Goal: Register for event/course

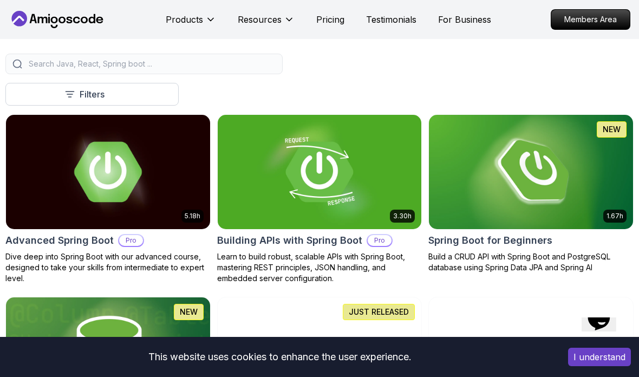
scroll to position [247, 0]
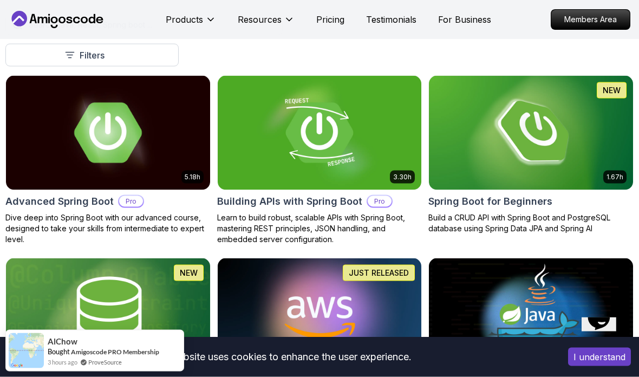
scroll to position [268, 0]
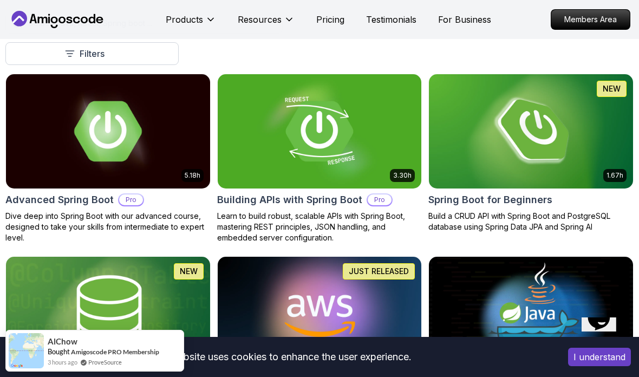
click at [432, 146] on img at bounding box center [531, 131] width 204 height 114
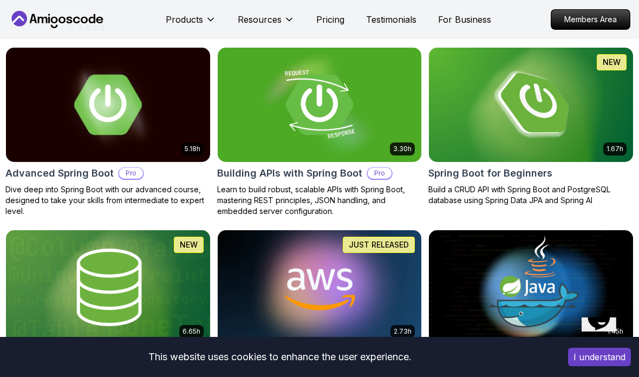
scroll to position [297, 0]
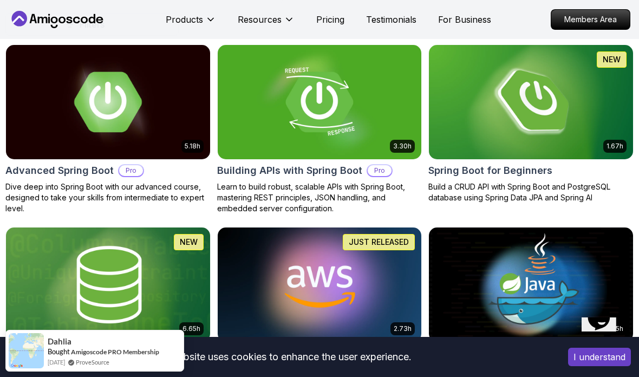
click at [482, 115] on img at bounding box center [531, 102] width 204 height 114
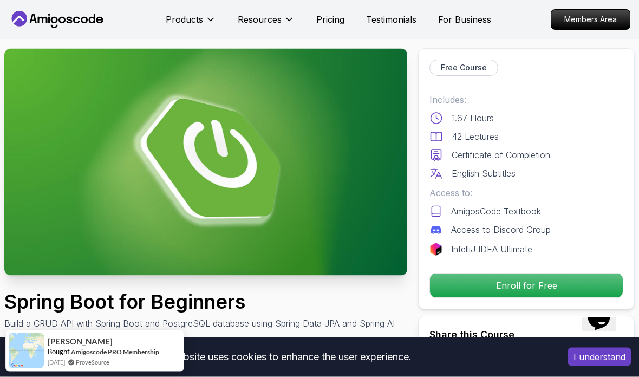
scroll to position [17, 0]
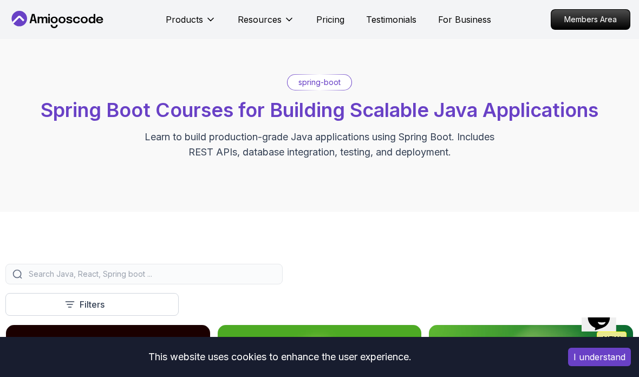
scroll to position [297, 0]
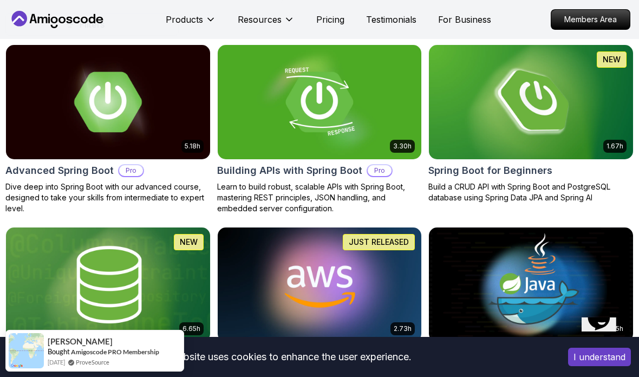
click at [155, 133] on img at bounding box center [108, 102] width 204 height 114
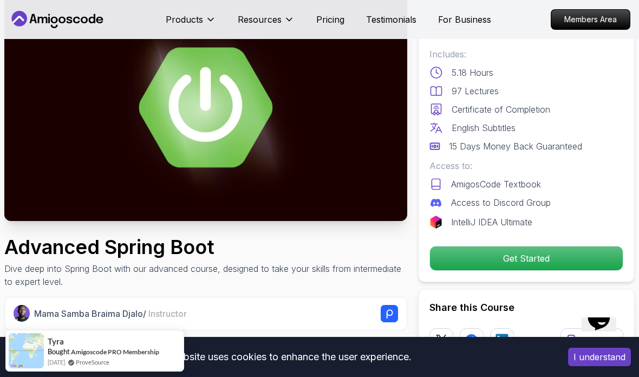
scroll to position [81, 0]
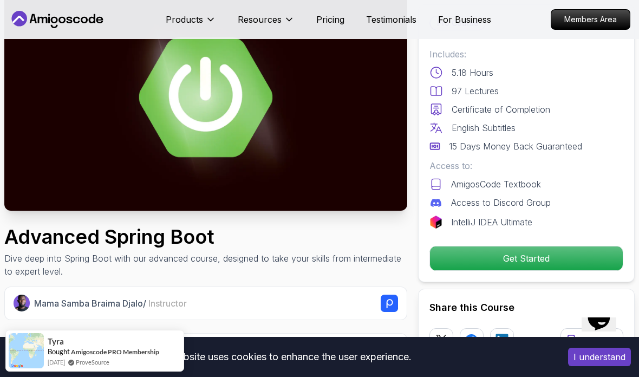
click at [216, 103] on img at bounding box center [205, 97] width 403 height 227
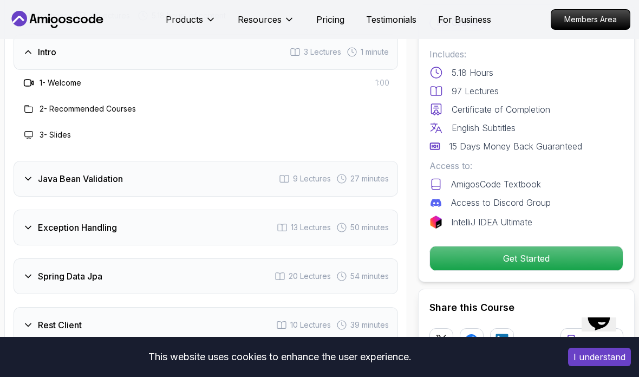
scroll to position [1648, 0]
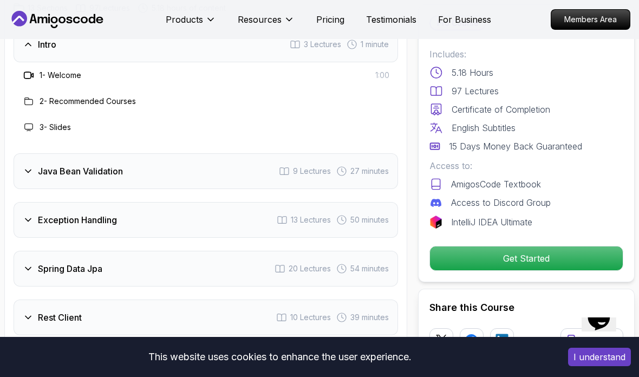
click at [113, 169] on h3 "Java Bean Validation" at bounding box center [80, 171] width 85 height 13
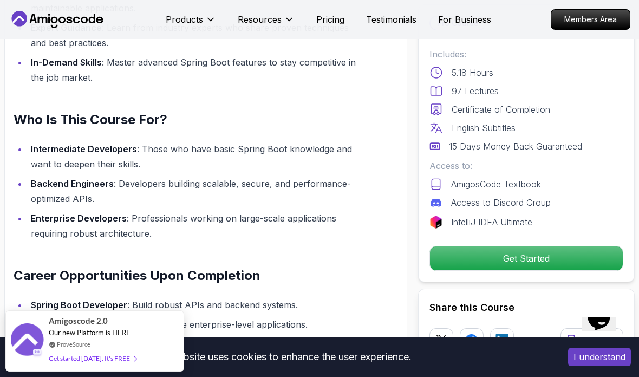
scroll to position [1064, 0]
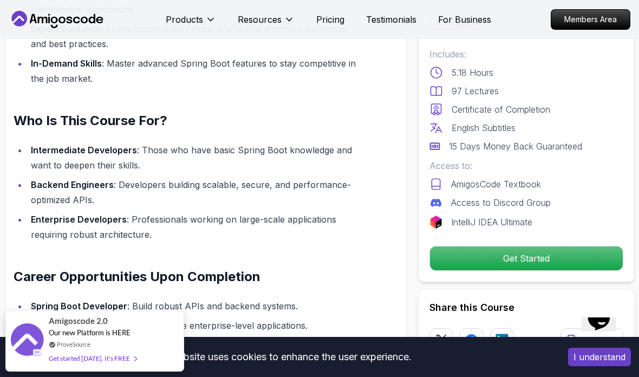
click at [524, 260] on p "Get Started" at bounding box center [526, 259] width 193 height 24
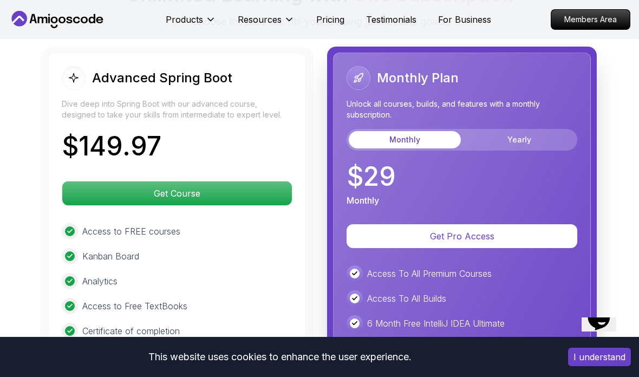
scroll to position [2718, 0]
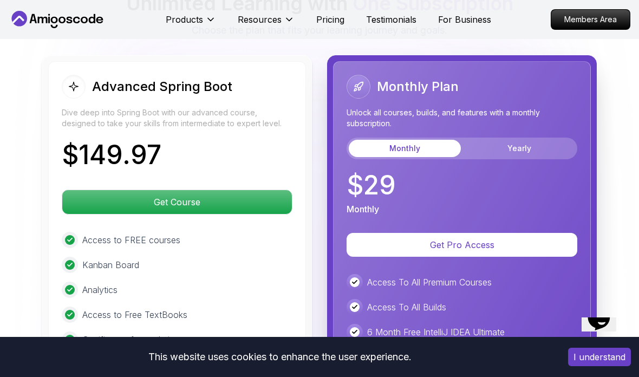
click at [504, 141] on button "Yearly" at bounding box center [519, 148] width 112 height 17
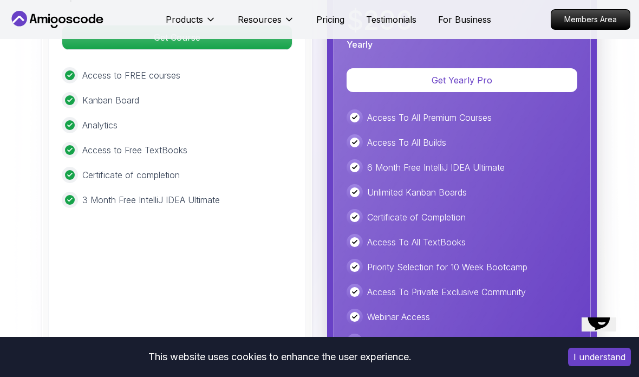
scroll to position [2882, 0]
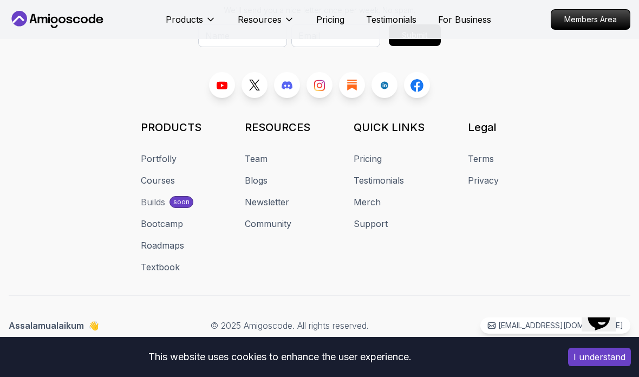
scroll to position [297, 0]
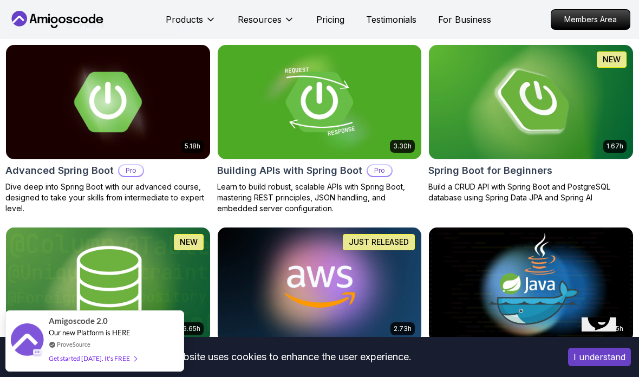
click at [331, 114] on img at bounding box center [320, 102] width 204 height 114
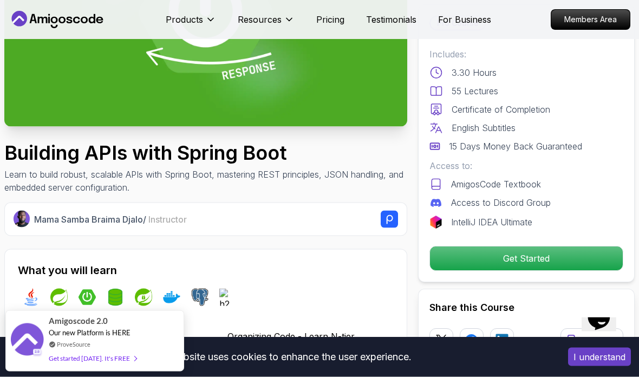
scroll to position [172, 0]
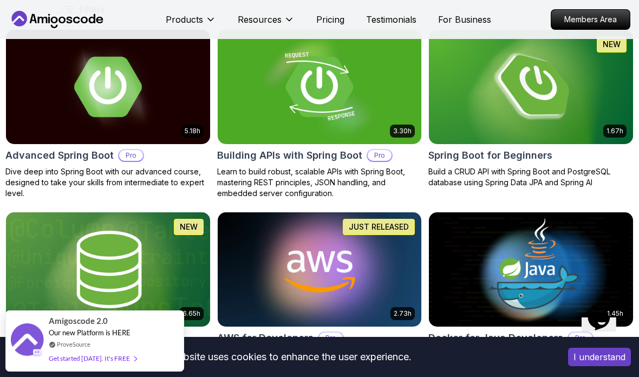
scroll to position [330, 0]
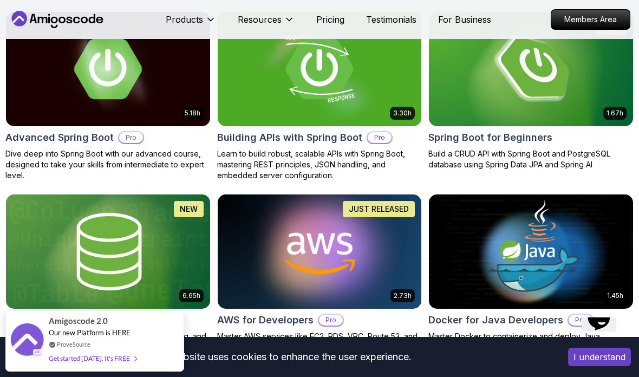
click at [150, 245] on img at bounding box center [108, 252] width 204 height 114
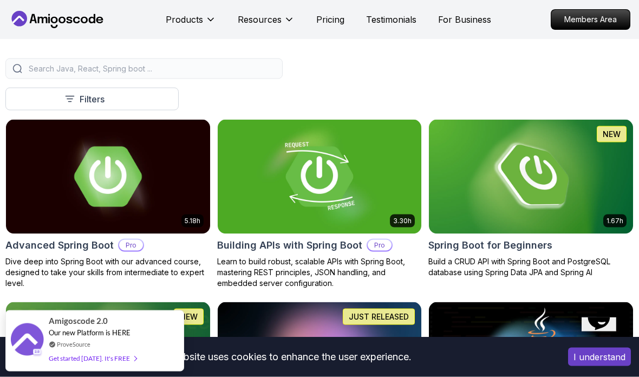
scroll to position [223, 0]
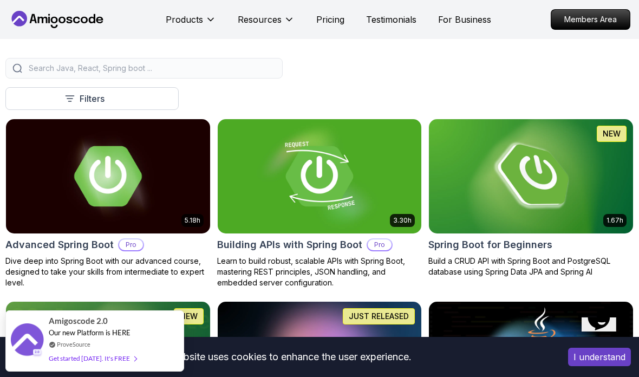
click at [500, 179] on img at bounding box center [531, 176] width 204 height 114
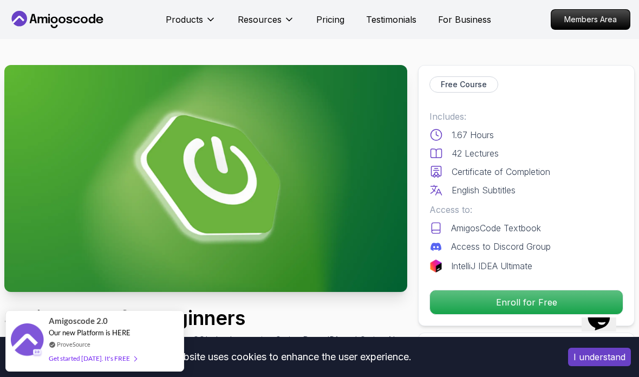
scroll to position [1, 0]
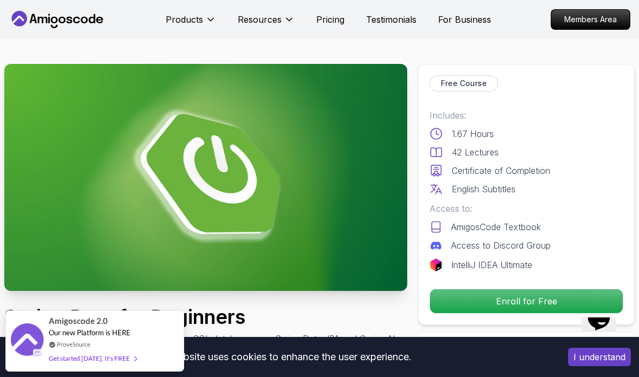
click at [481, 302] on p "Enroll for Free" at bounding box center [526, 301] width 193 height 24
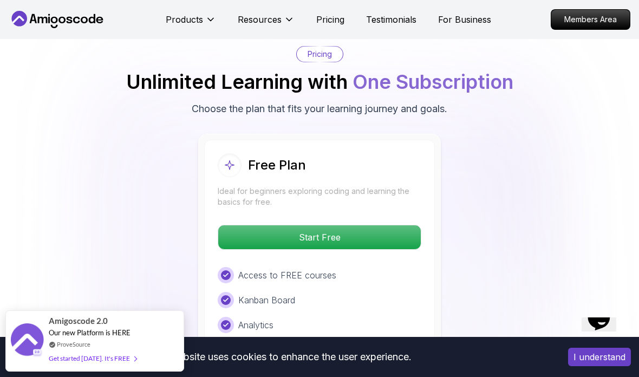
scroll to position [2239, 0]
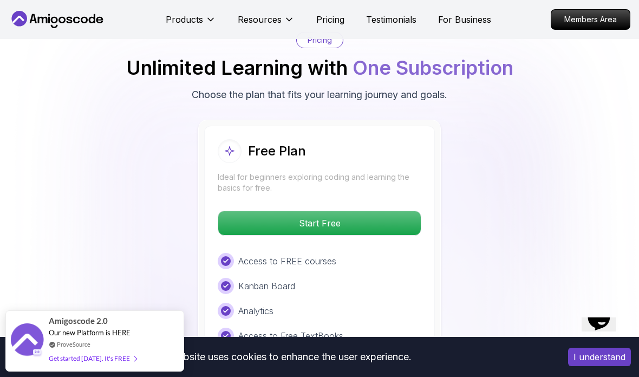
click at [348, 215] on p "Start Free" at bounding box center [319, 223] width 203 height 24
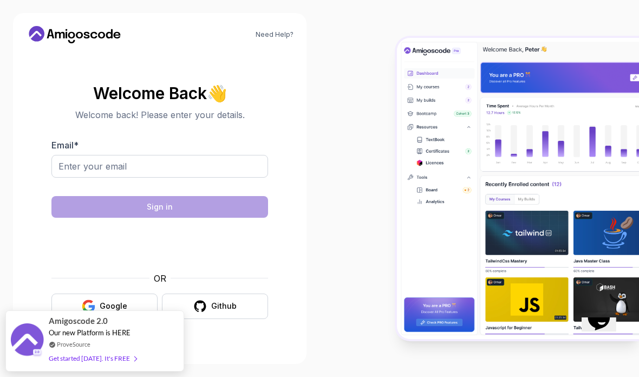
scroll to position [43, 0]
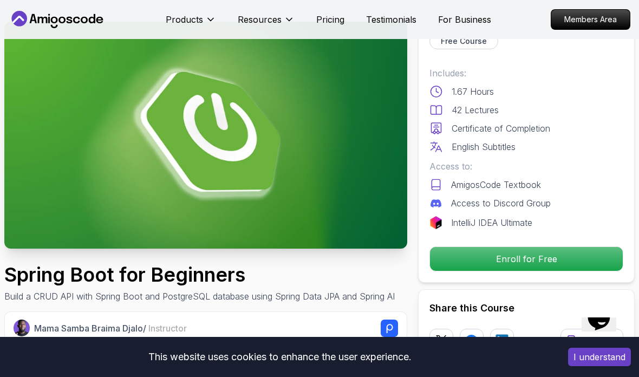
scroll to position [2239, 0]
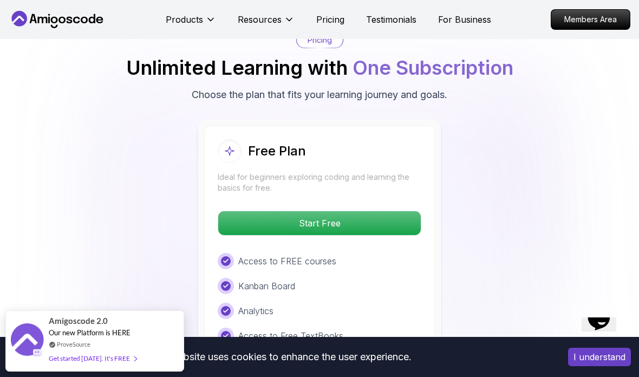
click at [324, 18] on p "Pricing" at bounding box center [330, 19] width 28 height 13
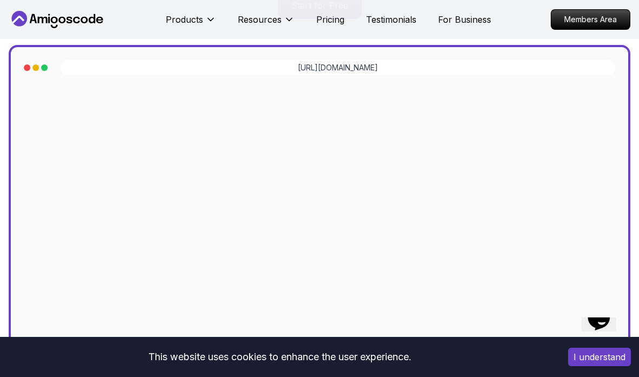
scroll to position [296, 0]
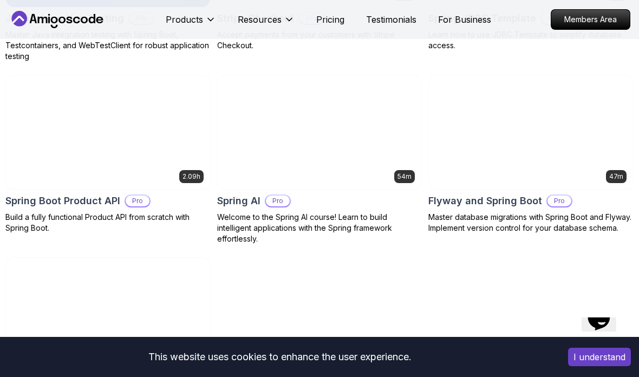
scroll to position [798, 0]
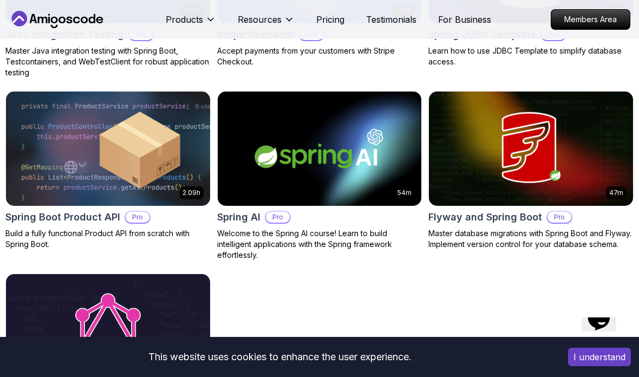
click at [468, 166] on img at bounding box center [531, 149] width 204 height 114
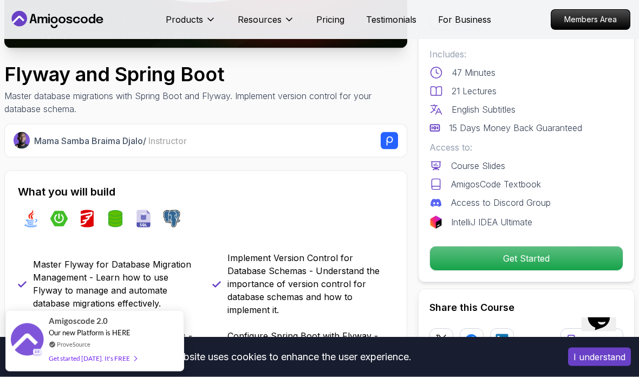
scroll to position [247, 0]
